Goal: Transaction & Acquisition: Book appointment/travel/reservation

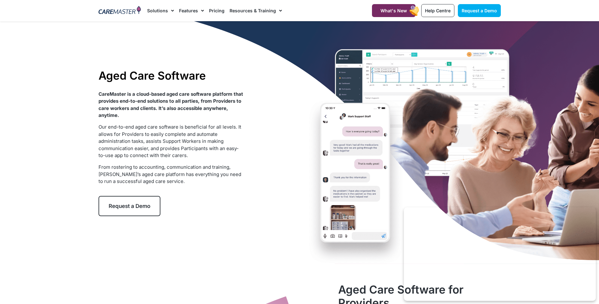
click at [134, 201] on link "Request a Demo" at bounding box center [130, 206] width 62 height 20
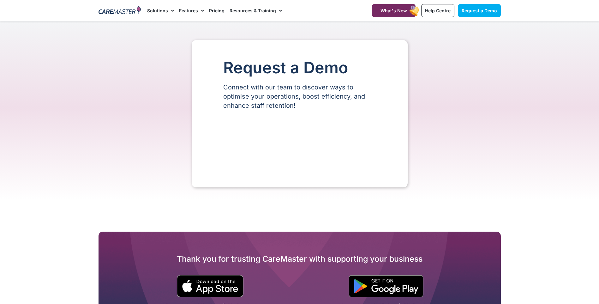
select select "**"
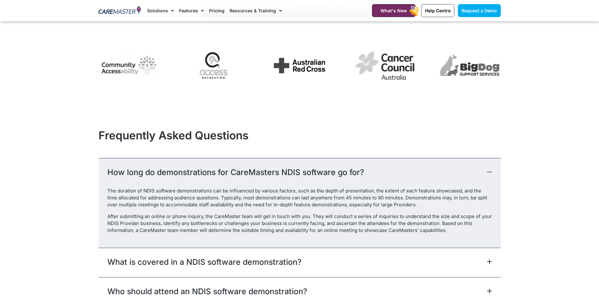
scroll to position [821, 0]
